Goal: Check status: Check status

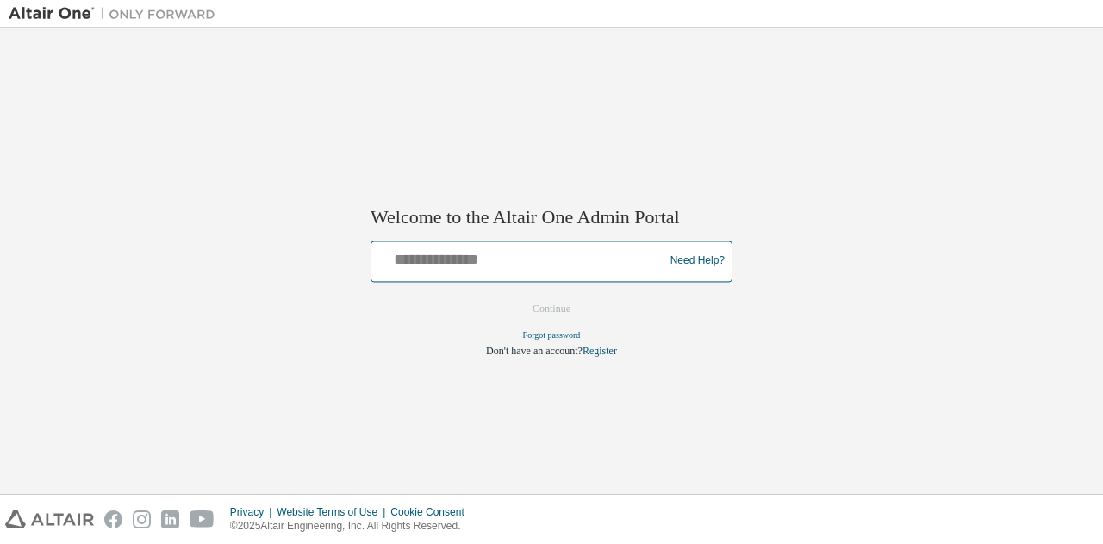
click at [424, 253] on input "text" at bounding box center [520, 257] width 284 height 25
type input "**********"
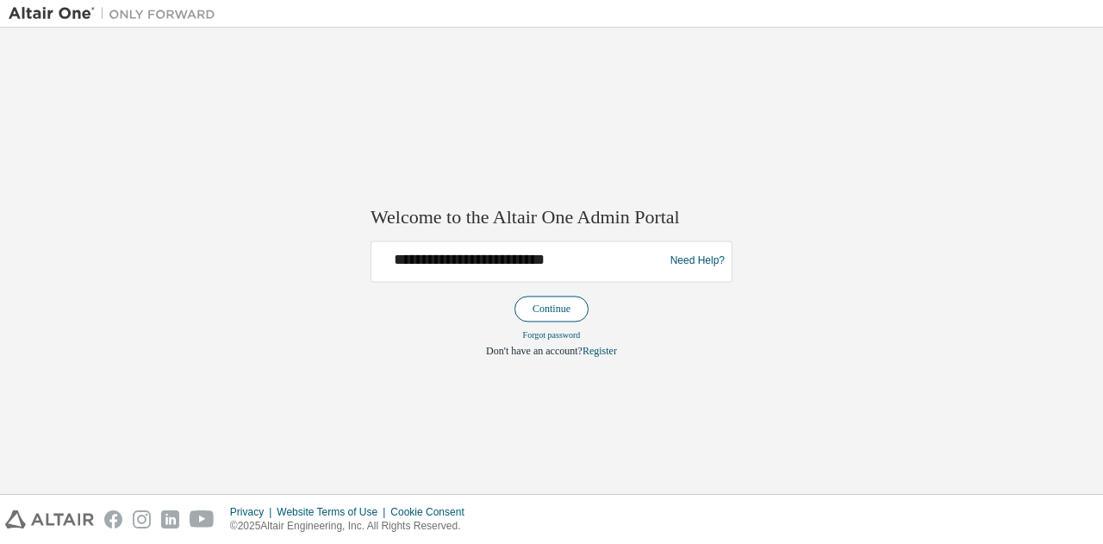
click at [546, 308] on button "Continue" at bounding box center [551, 309] width 74 height 26
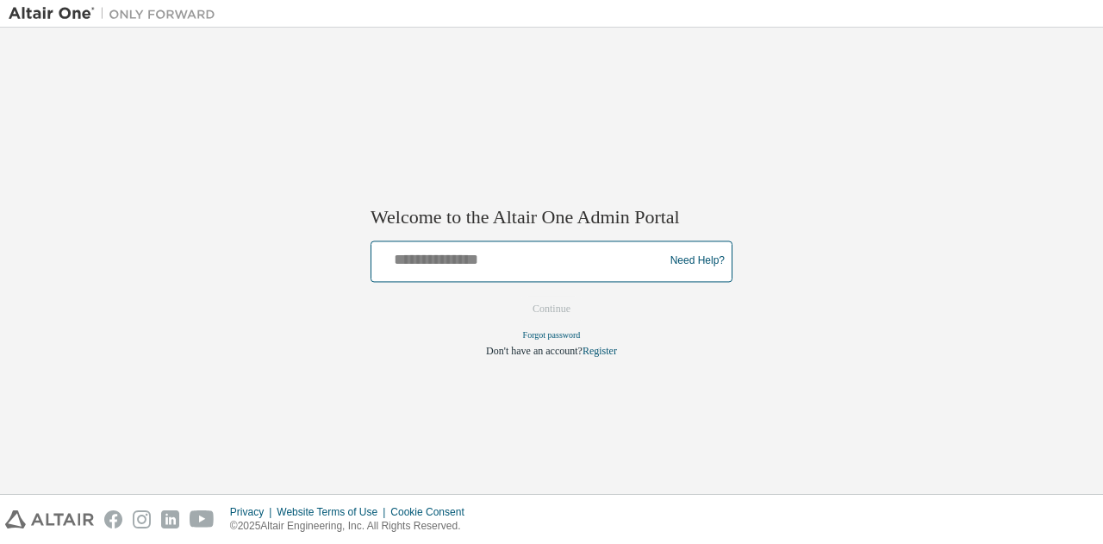
click at [517, 263] on input "text" at bounding box center [520, 257] width 284 height 25
click at [442, 261] on input "**********" at bounding box center [520, 257] width 284 height 25
type input "**********"
click at [514, 296] on button "Continue" at bounding box center [551, 309] width 74 height 26
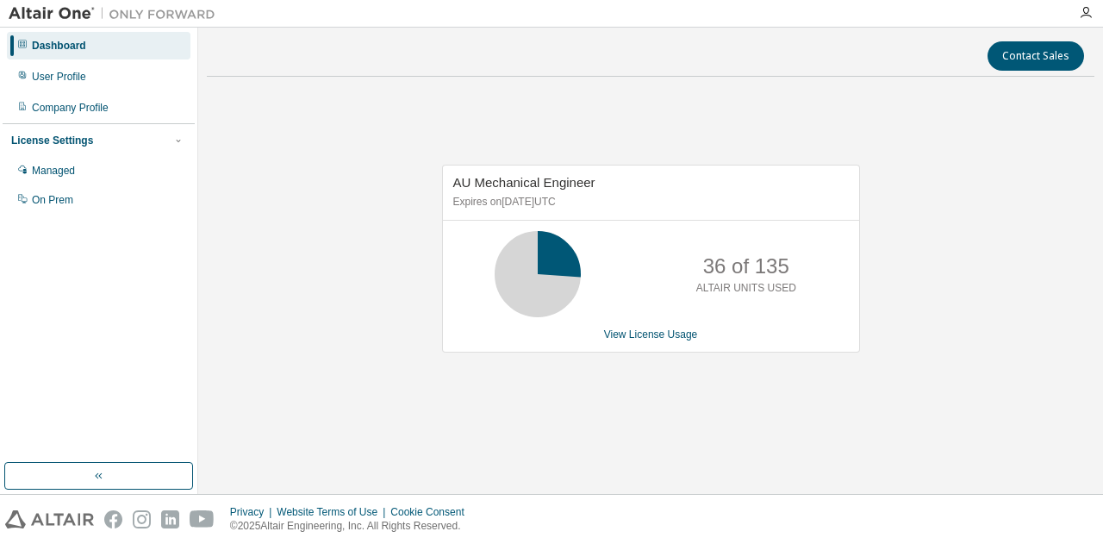
click at [86, 53] on div "Dashboard" at bounding box center [99, 46] width 184 height 28
drag, startPoint x: 119, startPoint y: 491, endPoint x: 95, endPoint y: 461, distance: 38.6
click at [95, 461] on div "Dashboard User Profile Company Profile License Settings Managed On Prem" at bounding box center [99, 261] width 198 height 466
click at [95, 469] on icon "button" at bounding box center [99, 476] width 14 height 14
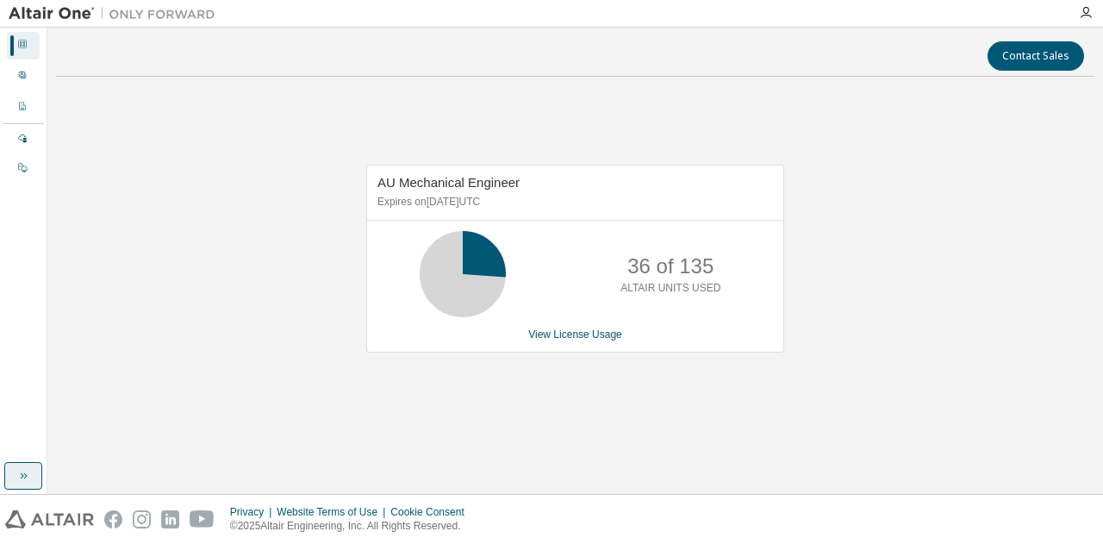
click at [56, 467] on div "Contact Sales AU Mechanical Engineer Expires on November 30, 2025 UTC 36 of 135…" at bounding box center [575, 260] width 1038 height 449
click at [28, 464] on button "button" at bounding box center [23, 476] width 38 height 28
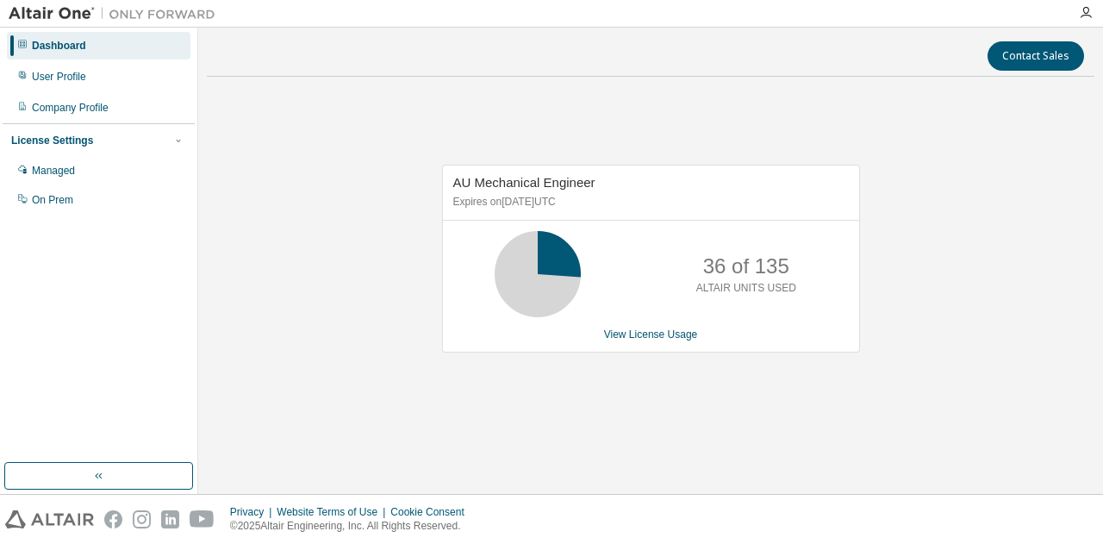
click at [620, 296] on div "36 of 135 ALTAIR UNITS USED" at bounding box center [651, 274] width 416 height 86
click at [621, 321] on div "AU Mechanical Engineer Expires on November 30, 2025 UTC 36 of 135 ALTAIR UNITS …" at bounding box center [651, 259] width 418 height 188
click at [621, 328] on link "View License Usage" at bounding box center [651, 334] width 94 height 12
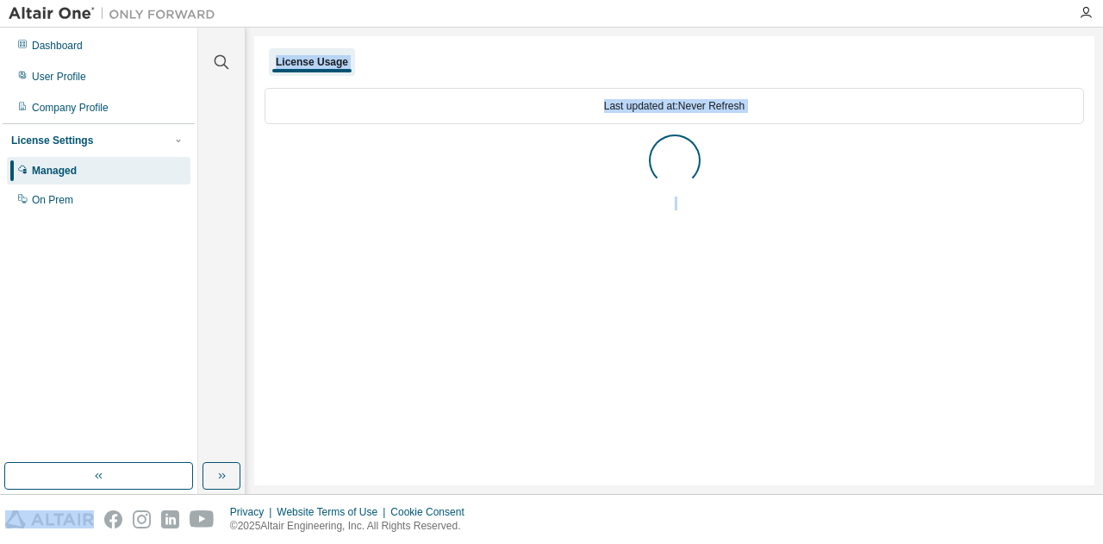
click at [546, 394] on div "License Usage Last updated at: Never Refresh" at bounding box center [674, 260] width 840 height 449
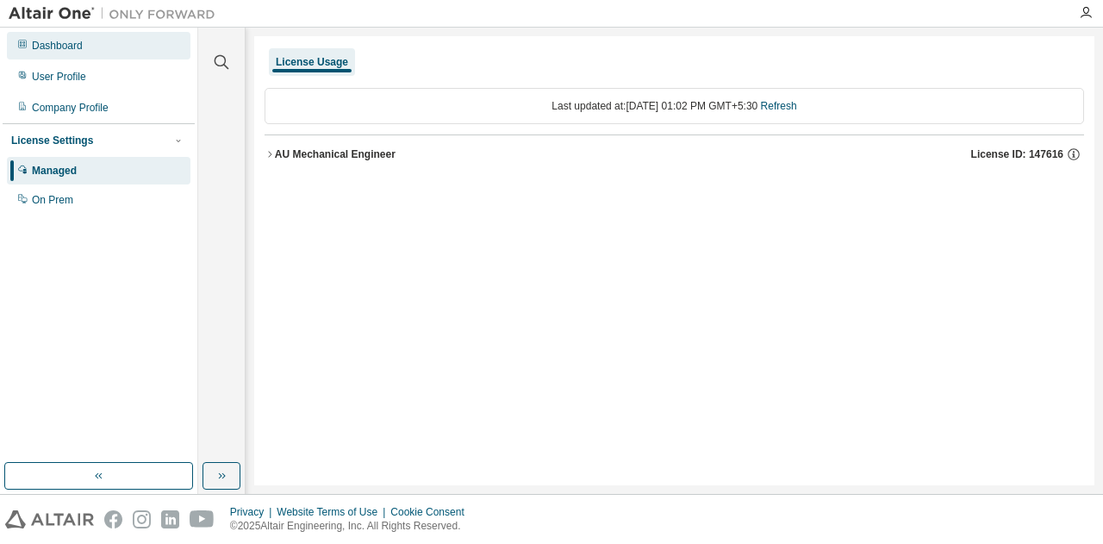
click at [53, 42] on div "Dashboard" at bounding box center [57, 46] width 51 height 14
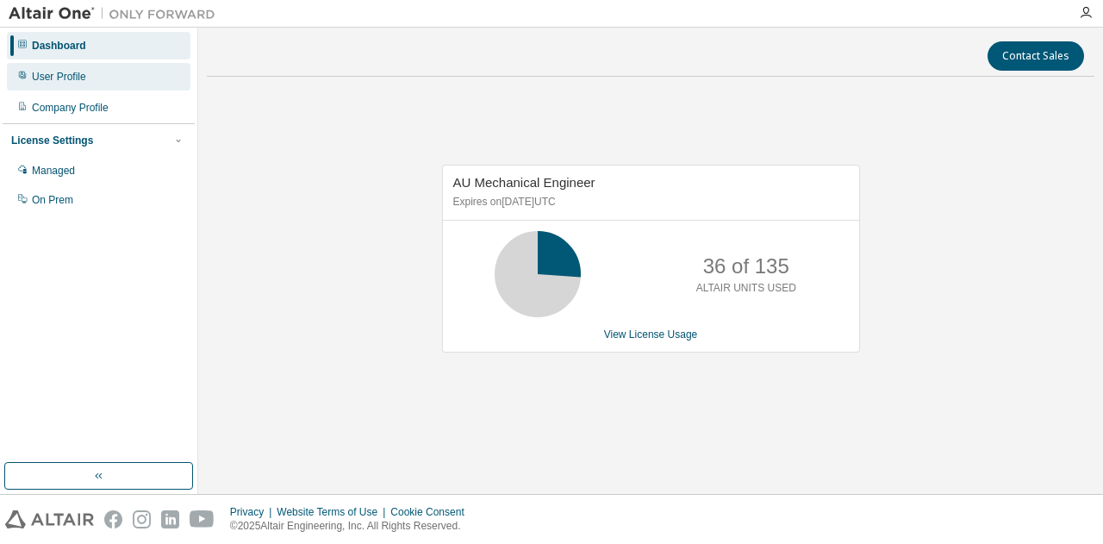
click at [59, 68] on div "User Profile" at bounding box center [99, 77] width 184 height 28
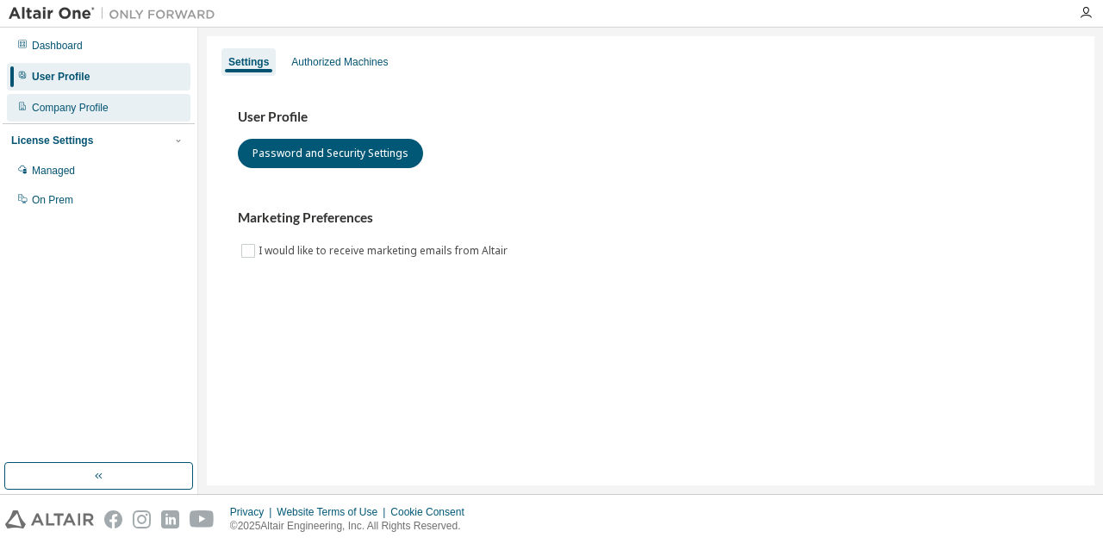
click at [76, 106] on div "Company Profile" at bounding box center [70, 108] width 77 height 14
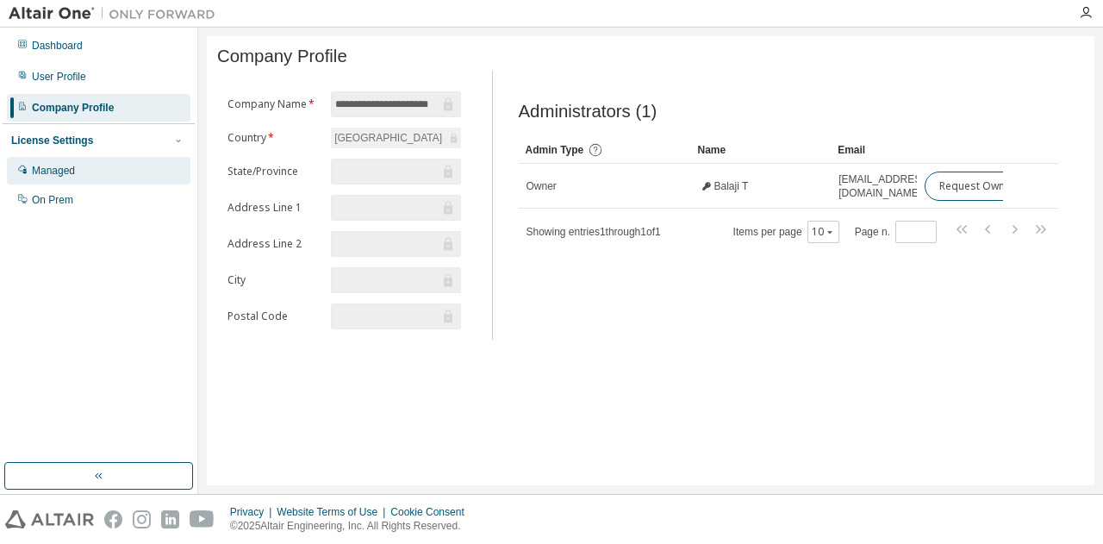
click at [90, 163] on div "Managed" at bounding box center [99, 171] width 184 height 28
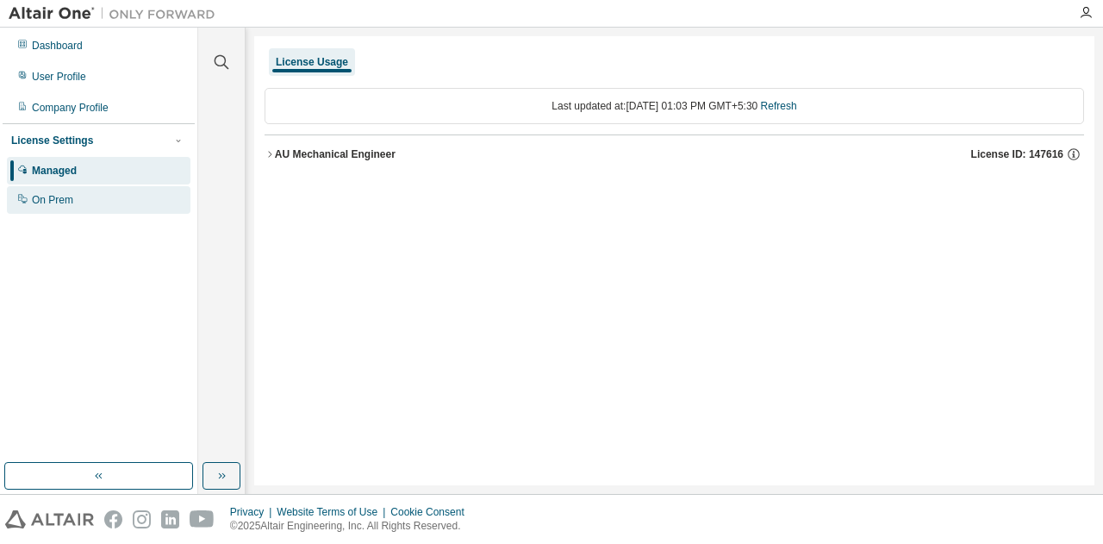
click at [92, 194] on div "On Prem" at bounding box center [99, 200] width 184 height 28
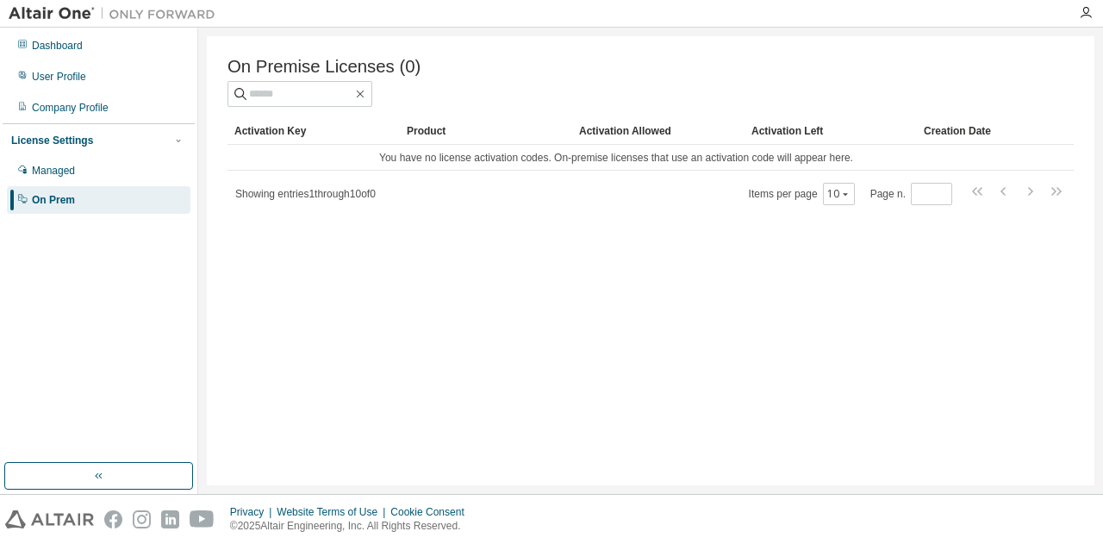
click at [61, 16] on img at bounding box center [116, 13] width 215 height 17
click at [97, 46] on div "Dashboard" at bounding box center [99, 46] width 184 height 28
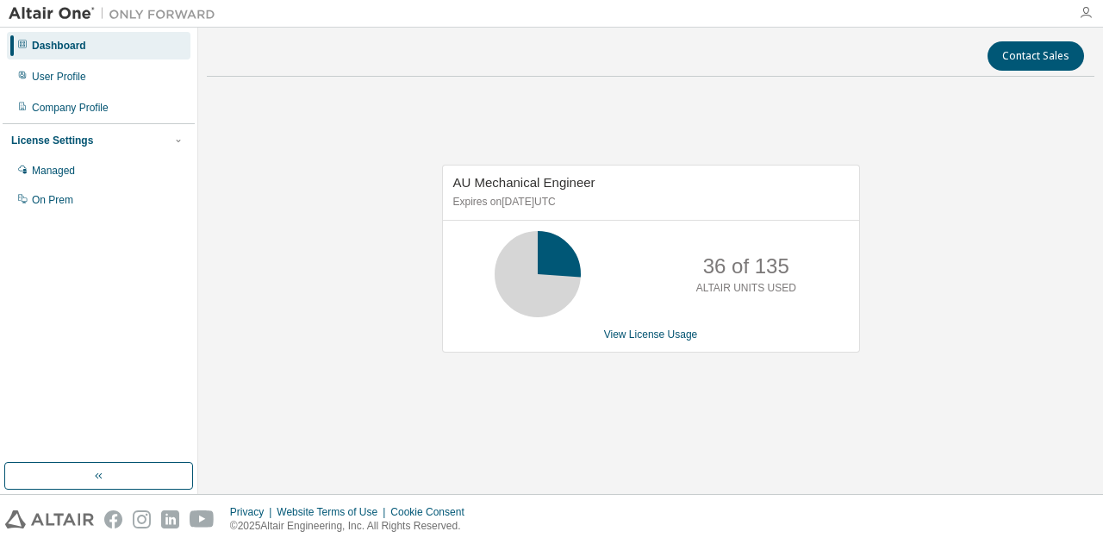
click at [1084, 8] on icon "button" at bounding box center [1086, 13] width 14 height 14
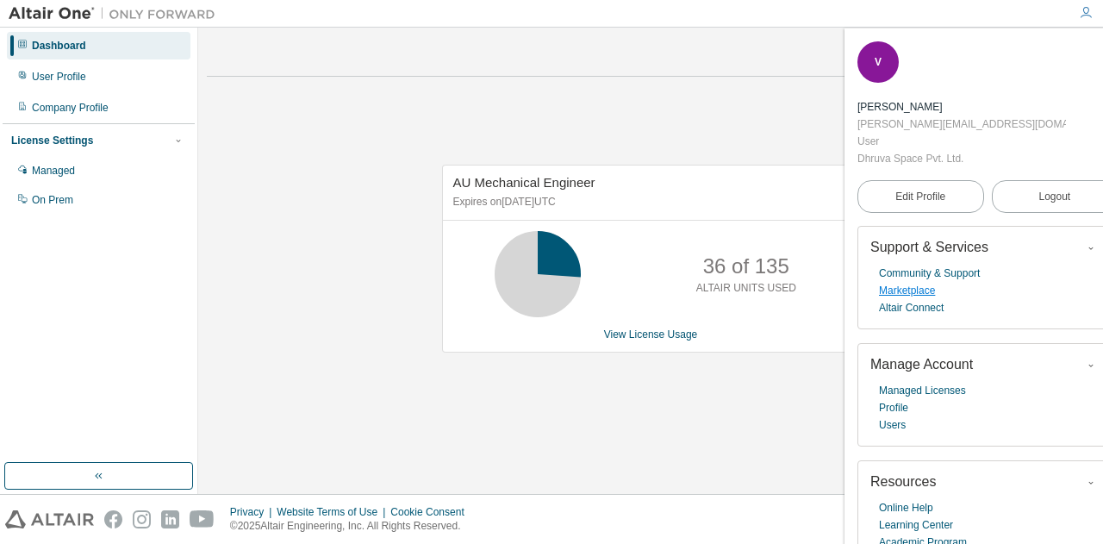
click at [913, 282] on link "Marketplace" at bounding box center [907, 290] width 56 height 17
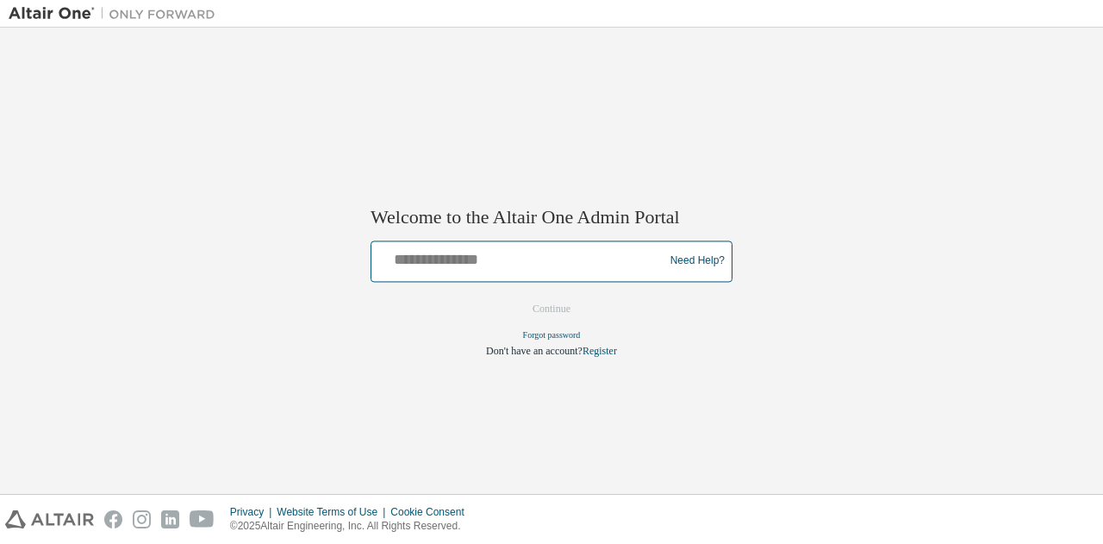
click at [445, 265] on input "text" at bounding box center [520, 257] width 284 height 25
click at [439, 267] on input "**********" at bounding box center [520, 257] width 284 height 25
type input "**********"
click at [514, 296] on button "Continue" at bounding box center [551, 309] width 74 height 26
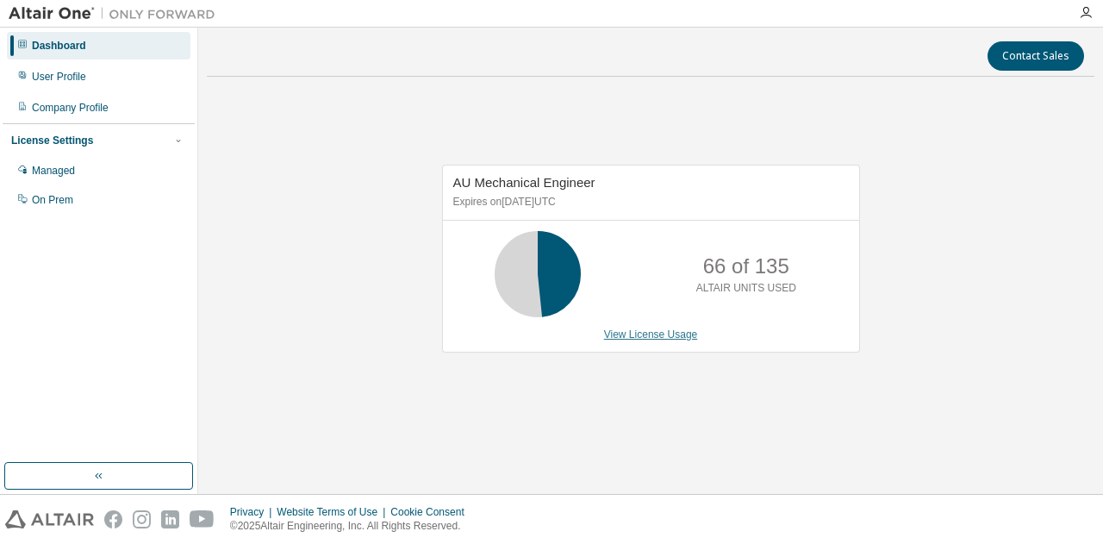
click at [691, 335] on link "View License Usage" at bounding box center [651, 334] width 94 height 12
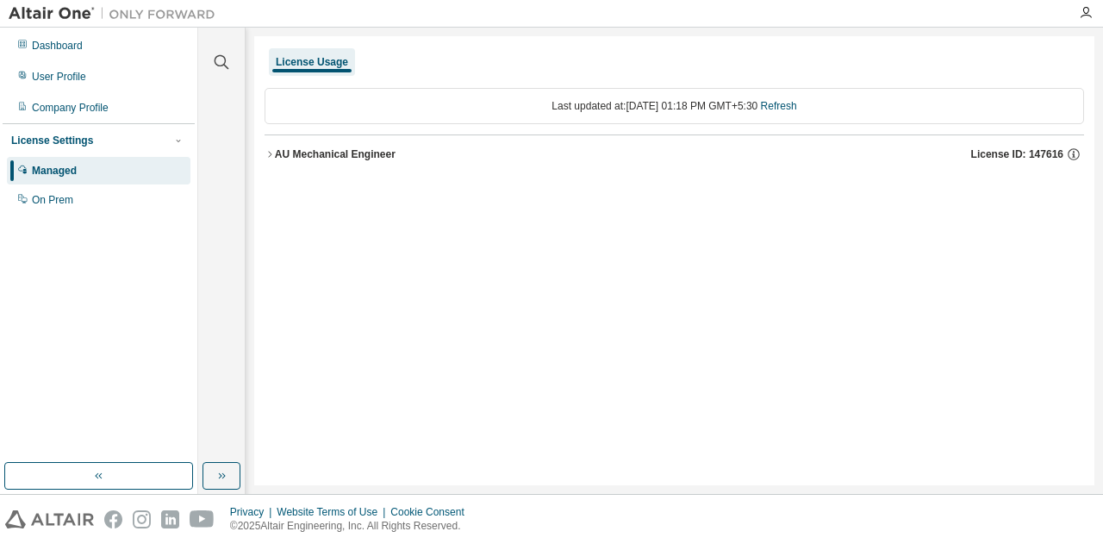
click at [88, 250] on div "Dashboard User Profile Company Profile License Settings Managed On Prem" at bounding box center [99, 245] width 192 height 430
click at [1084, 16] on icon "button" at bounding box center [1086, 13] width 14 height 14
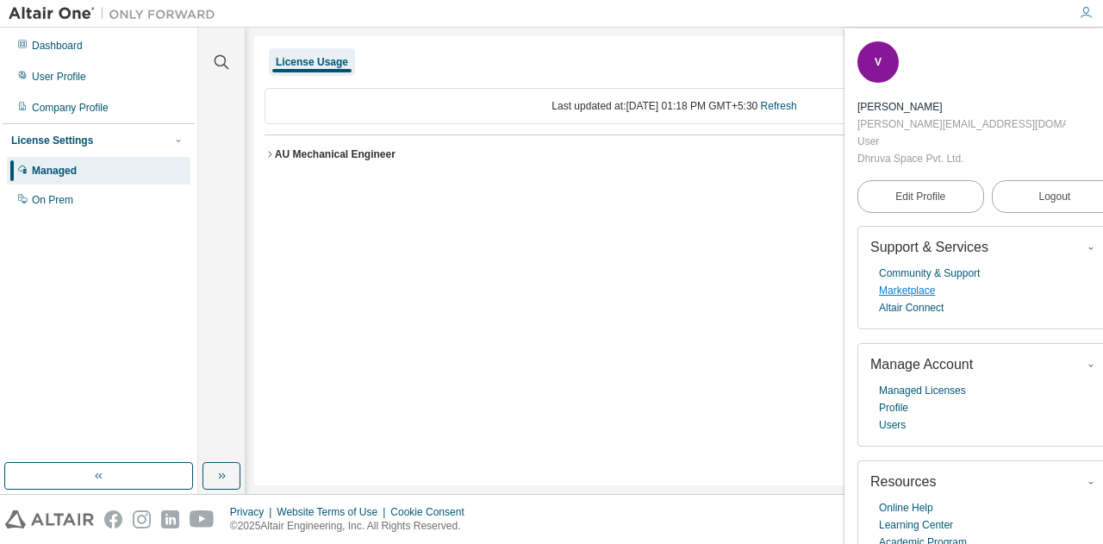
click at [916, 282] on link "Marketplace" at bounding box center [907, 290] width 56 height 17
